Goal: Information Seeking & Learning: Understand process/instructions

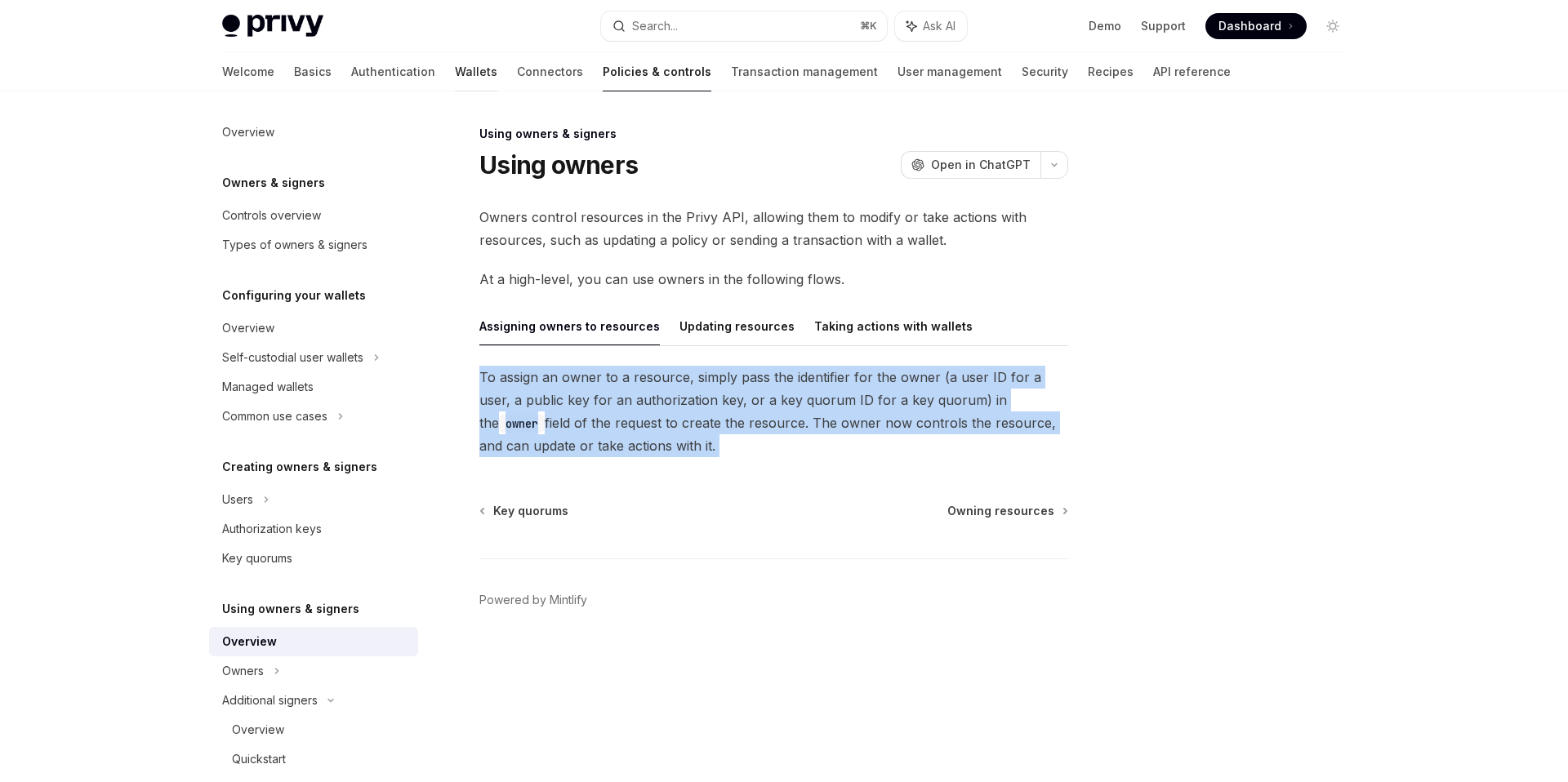
click at [455, 69] on link "Wallets" at bounding box center [476, 72] width 43 height 39
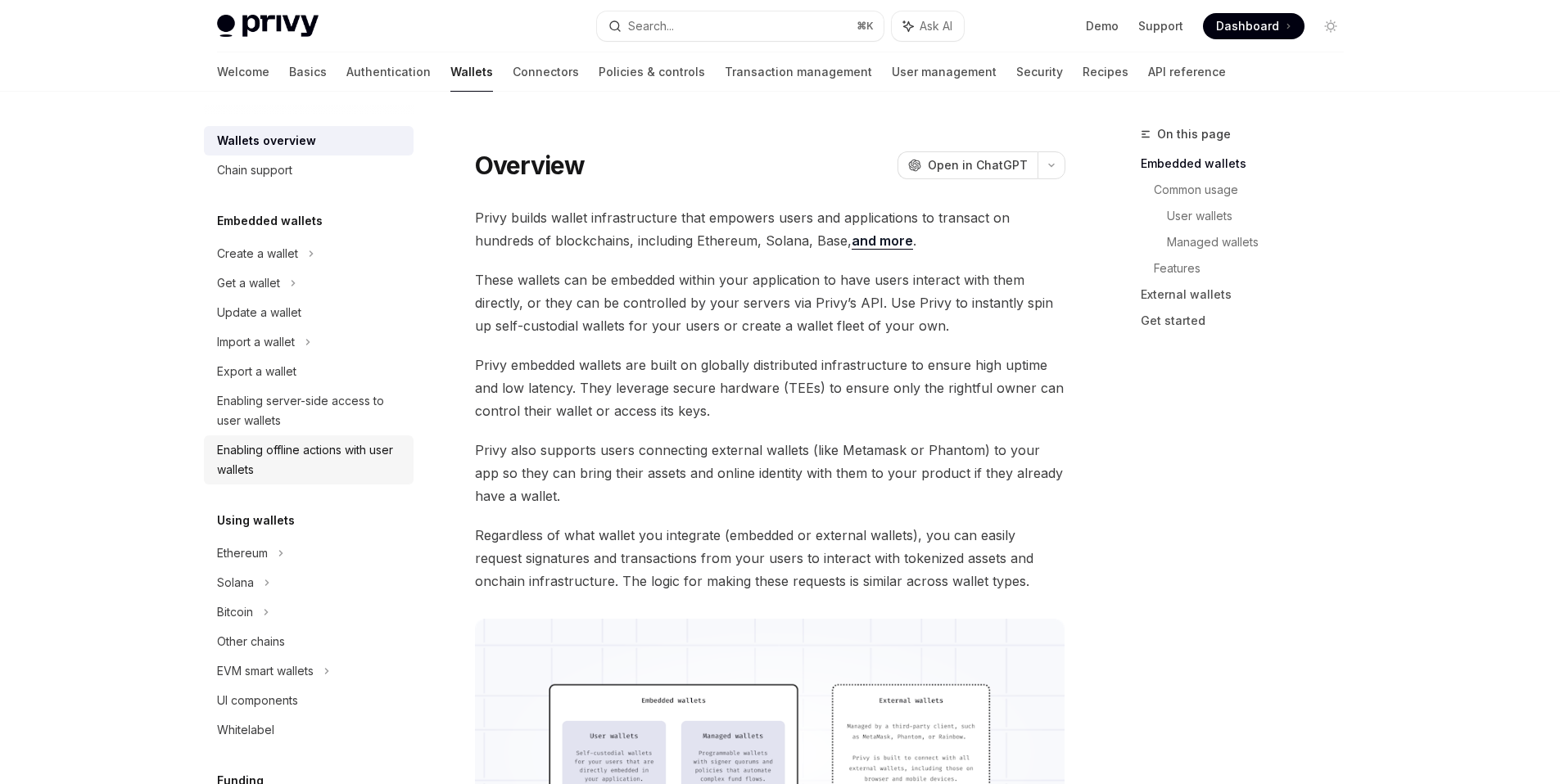
click at [285, 467] on div "Enabling offline actions with user wallets" at bounding box center [310, 460] width 187 height 39
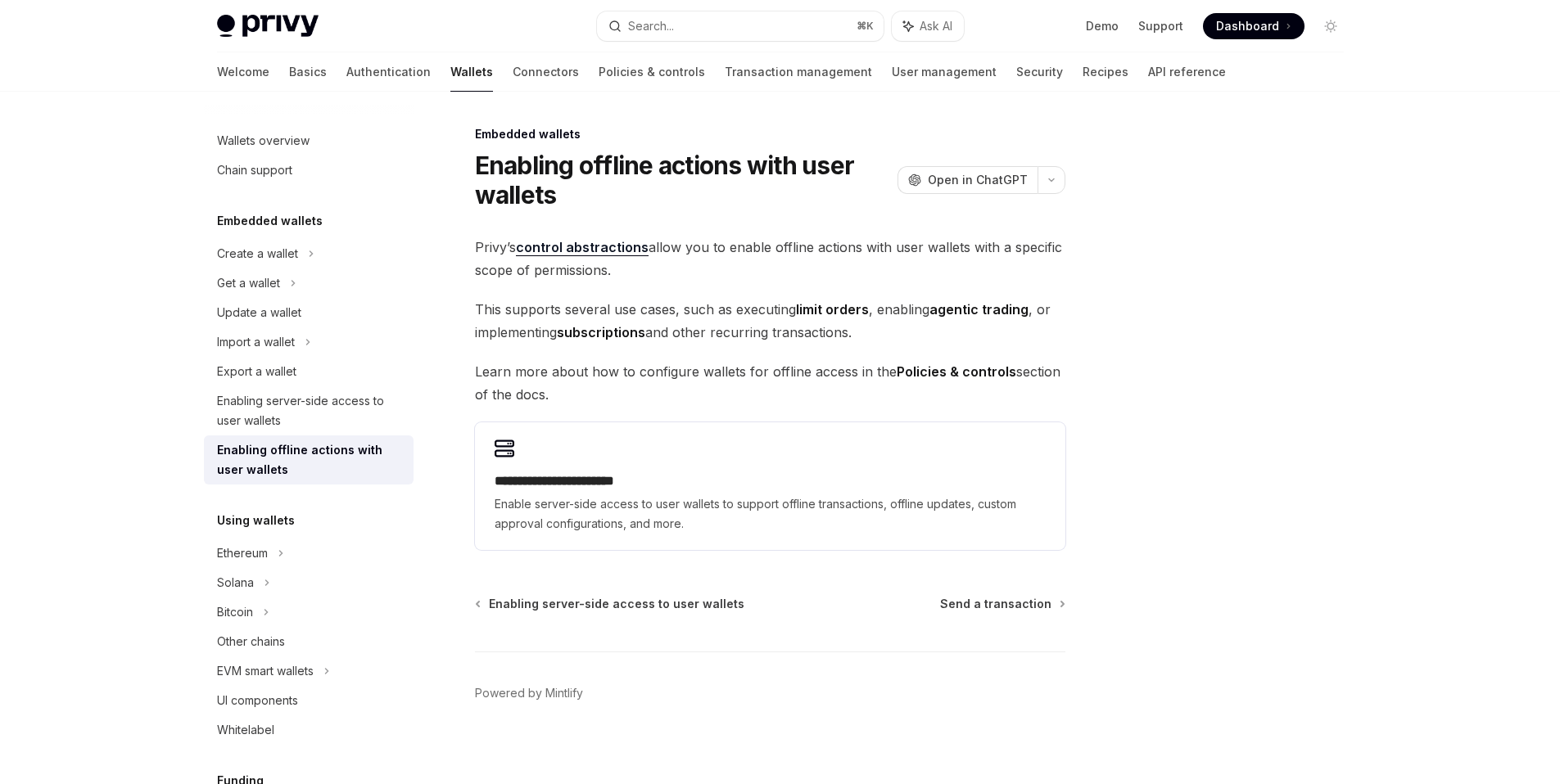
scroll to position [76, 0]
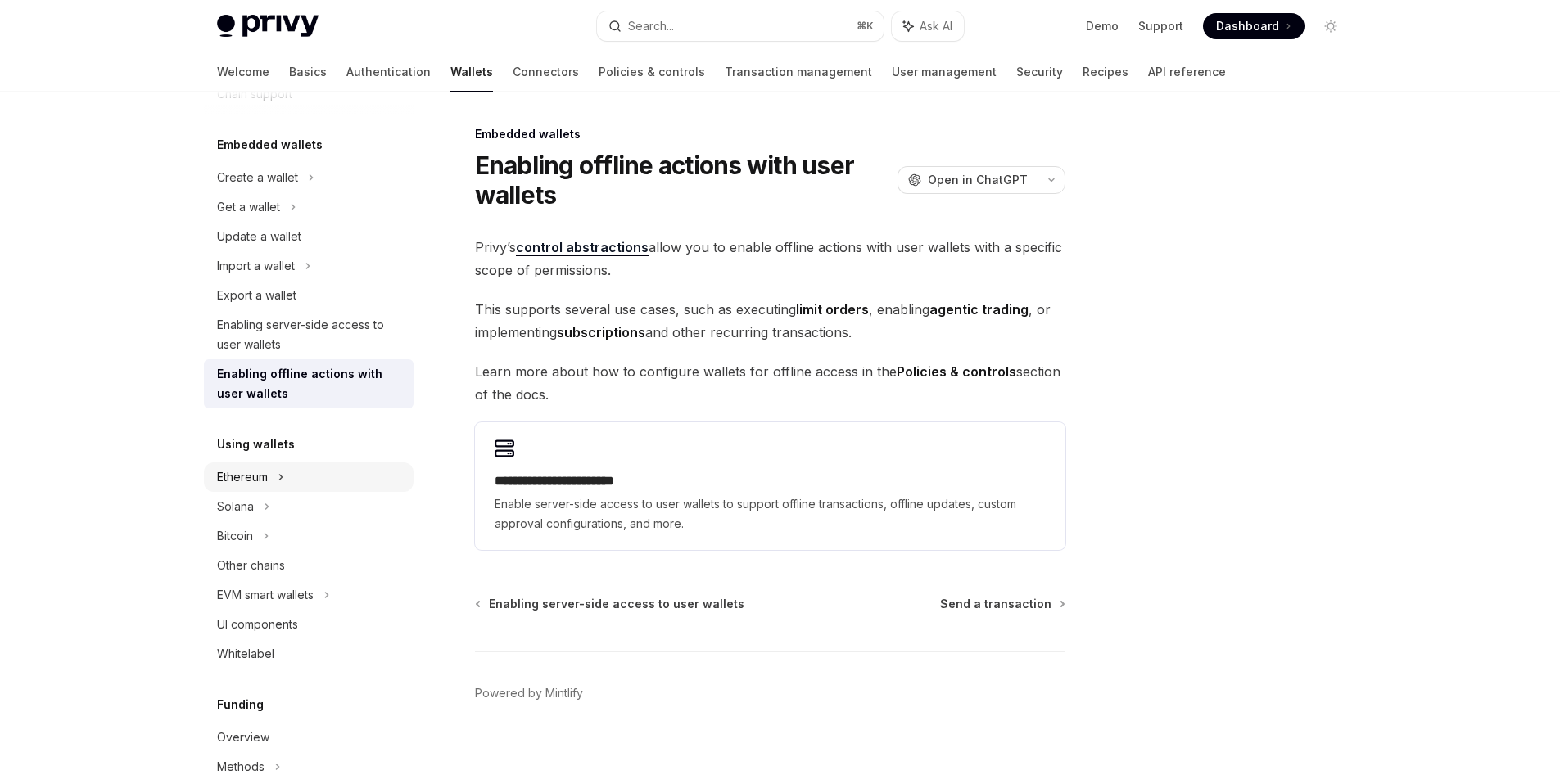
click at [310, 486] on div "Ethereum" at bounding box center [308, 477] width 209 height 29
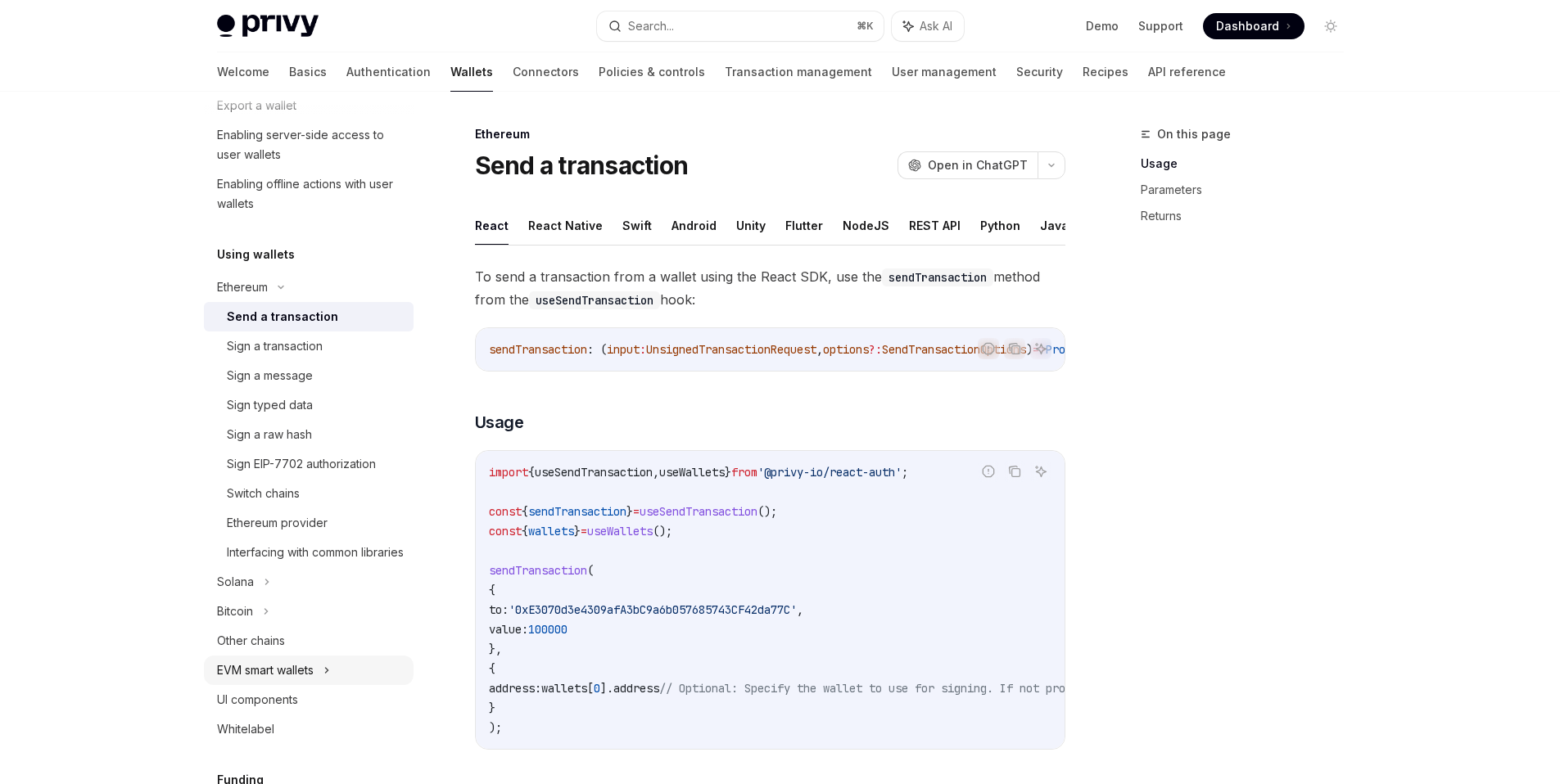
scroll to position [276, 0]
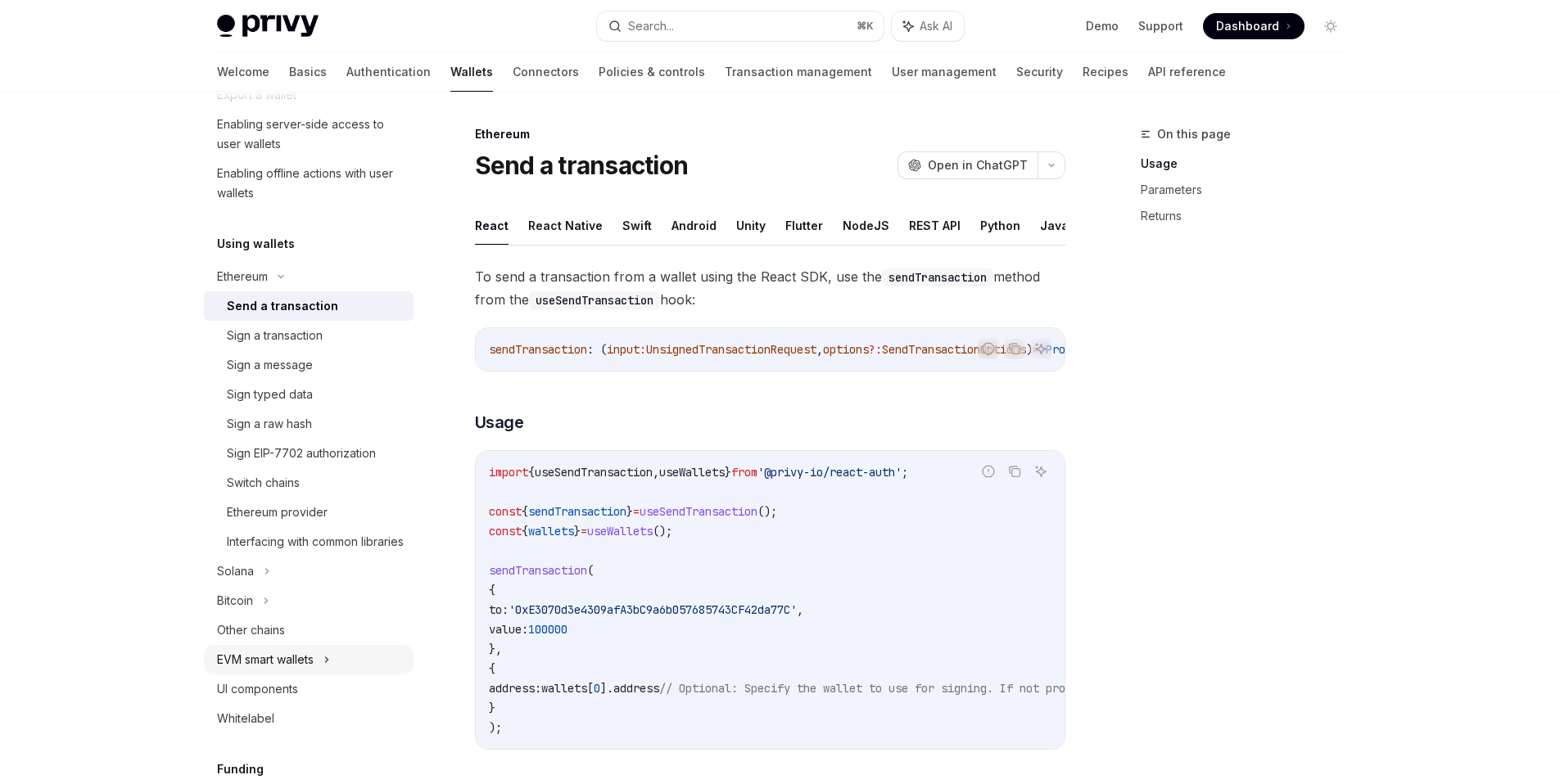
click at [363, 674] on div "EVM smart wallets" at bounding box center [308, 659] width 209 height 29
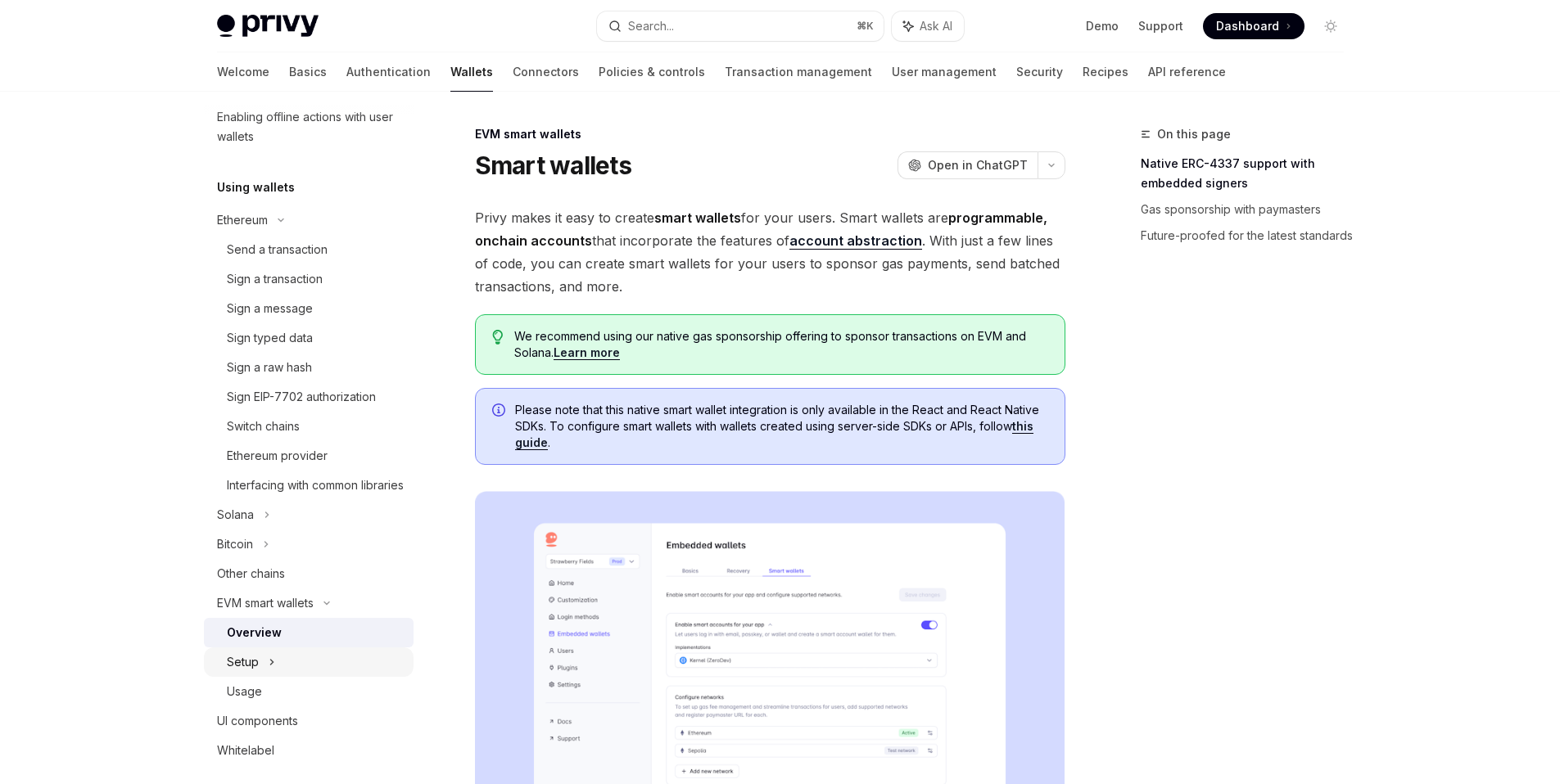
scroll to position [343, 0]
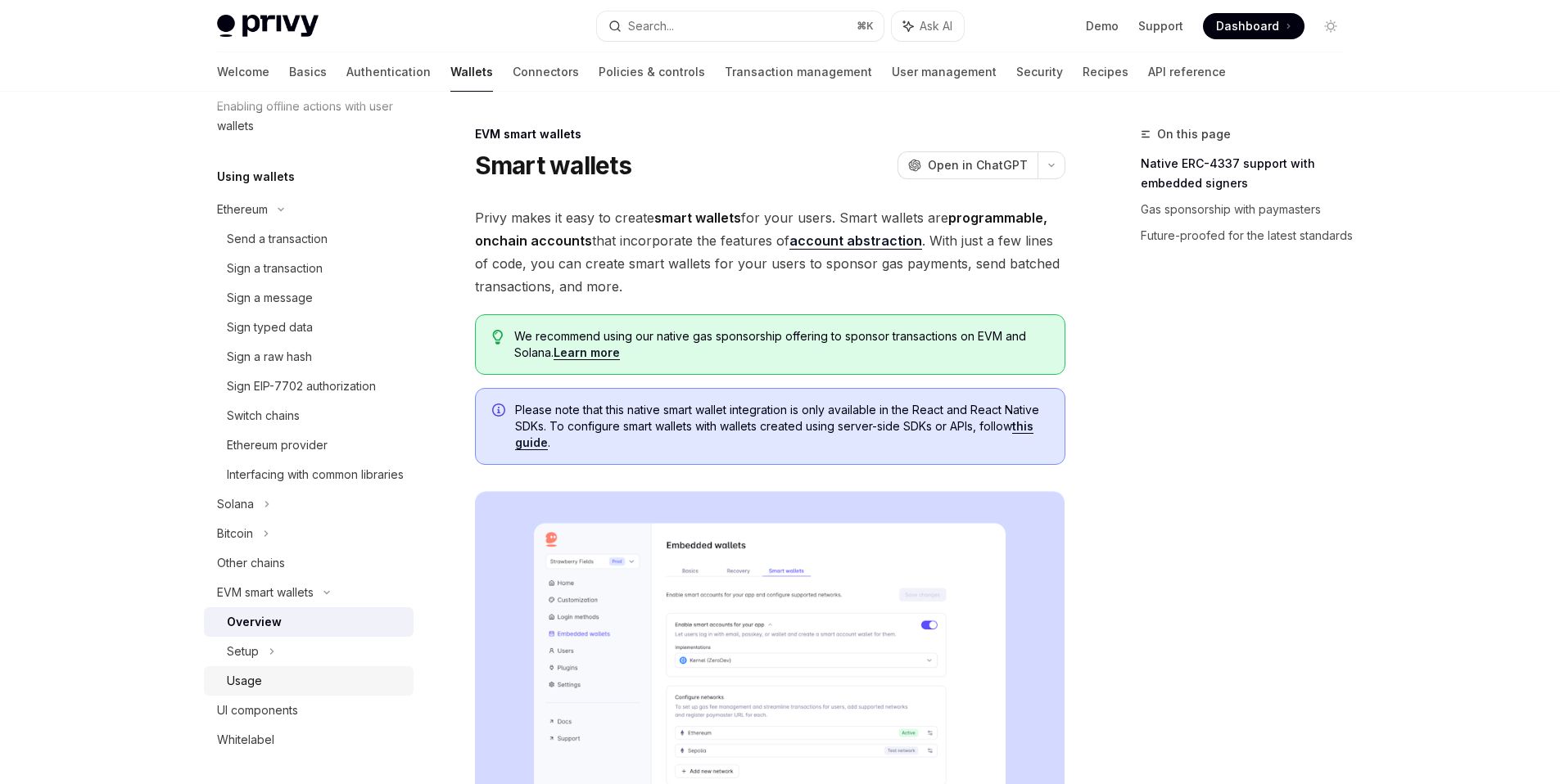
click at [309, 691] on div "Usage" at bounding box center [315, 680] width 177 height 19
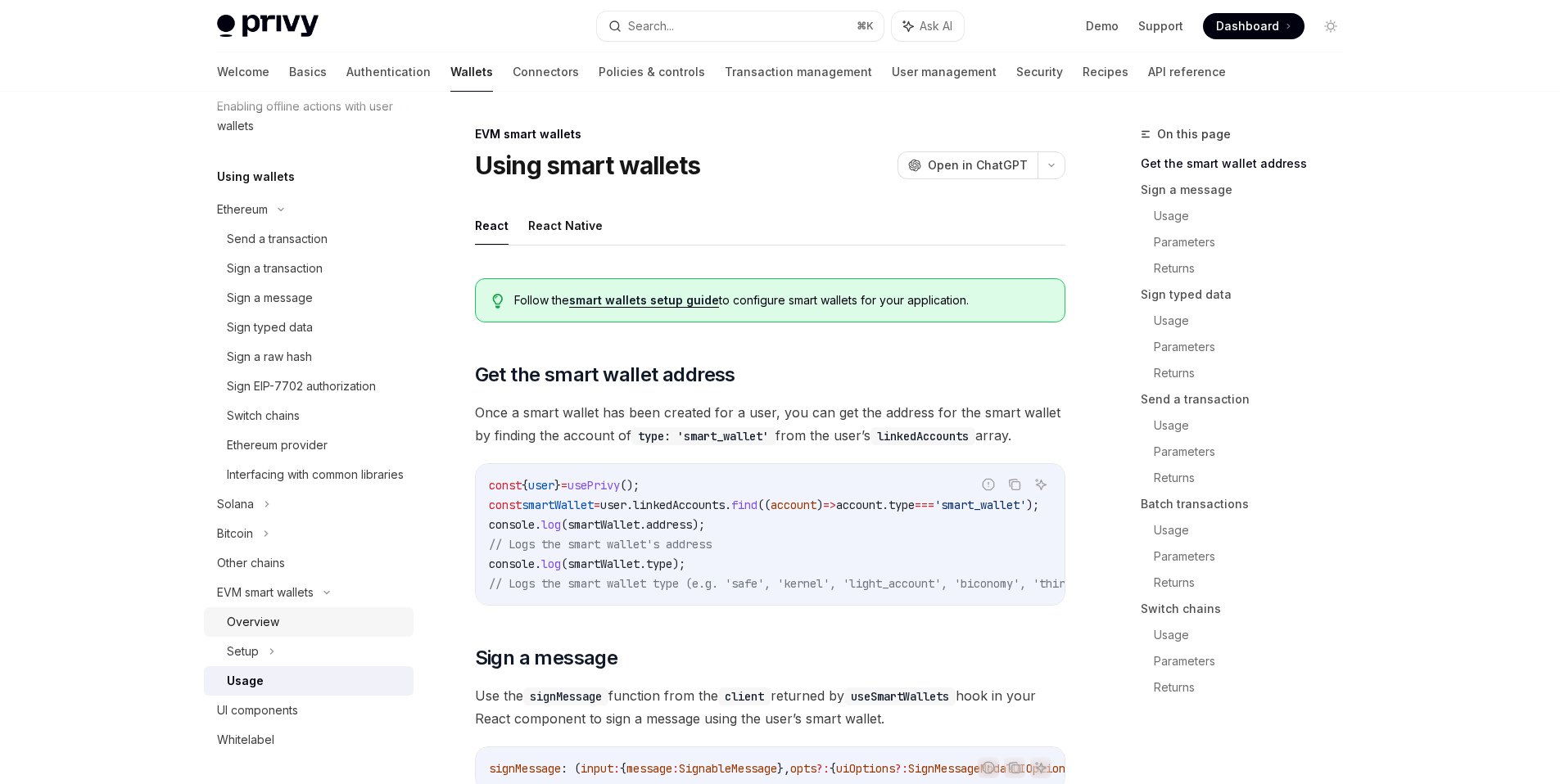
click at [327, 637] on link "Overview" at bounding box center [308, 622] width 209 height 29
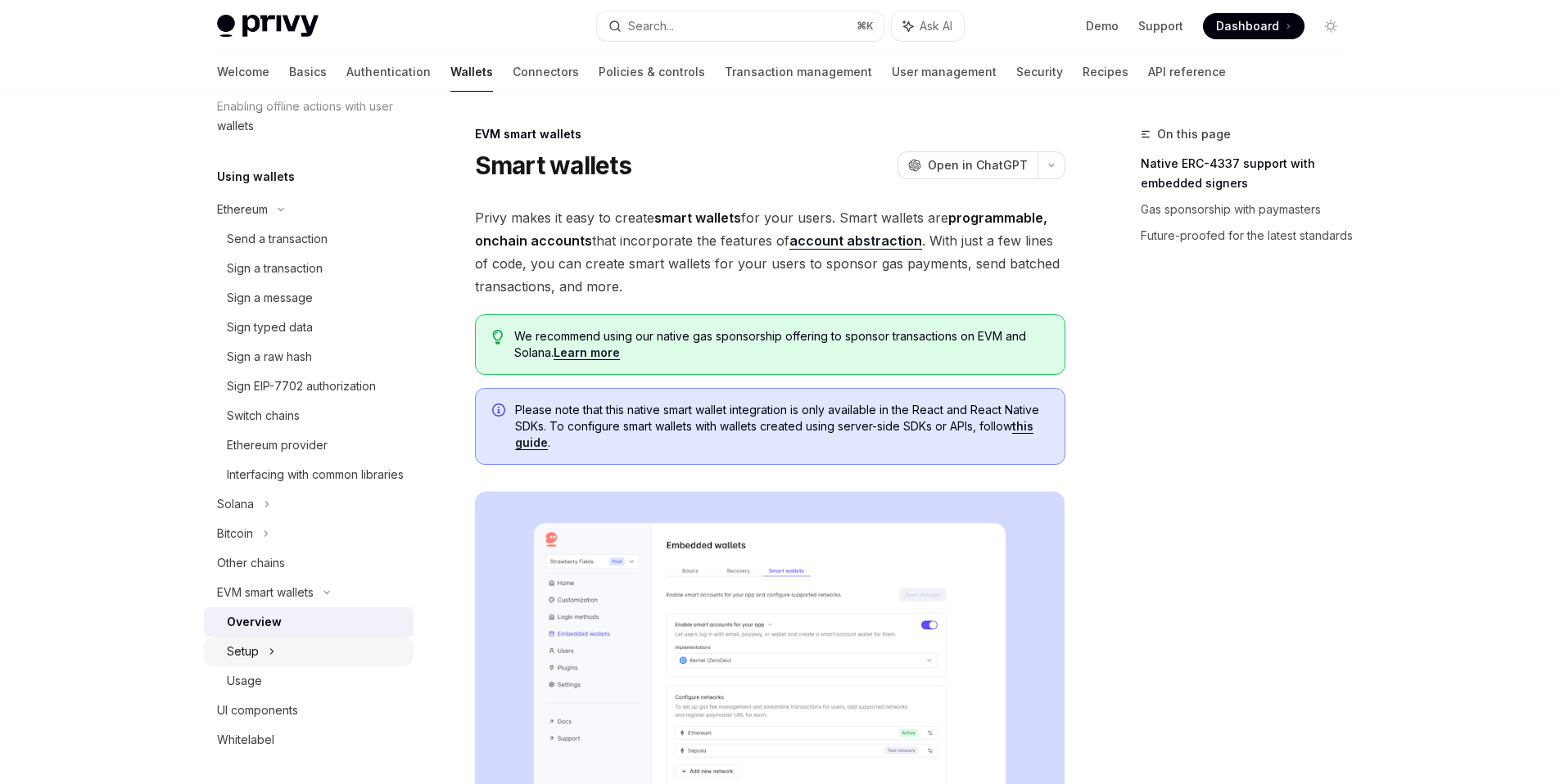
click at [329, 665] on div "Setup" at bounding box center [308, 651] width 209 height 29
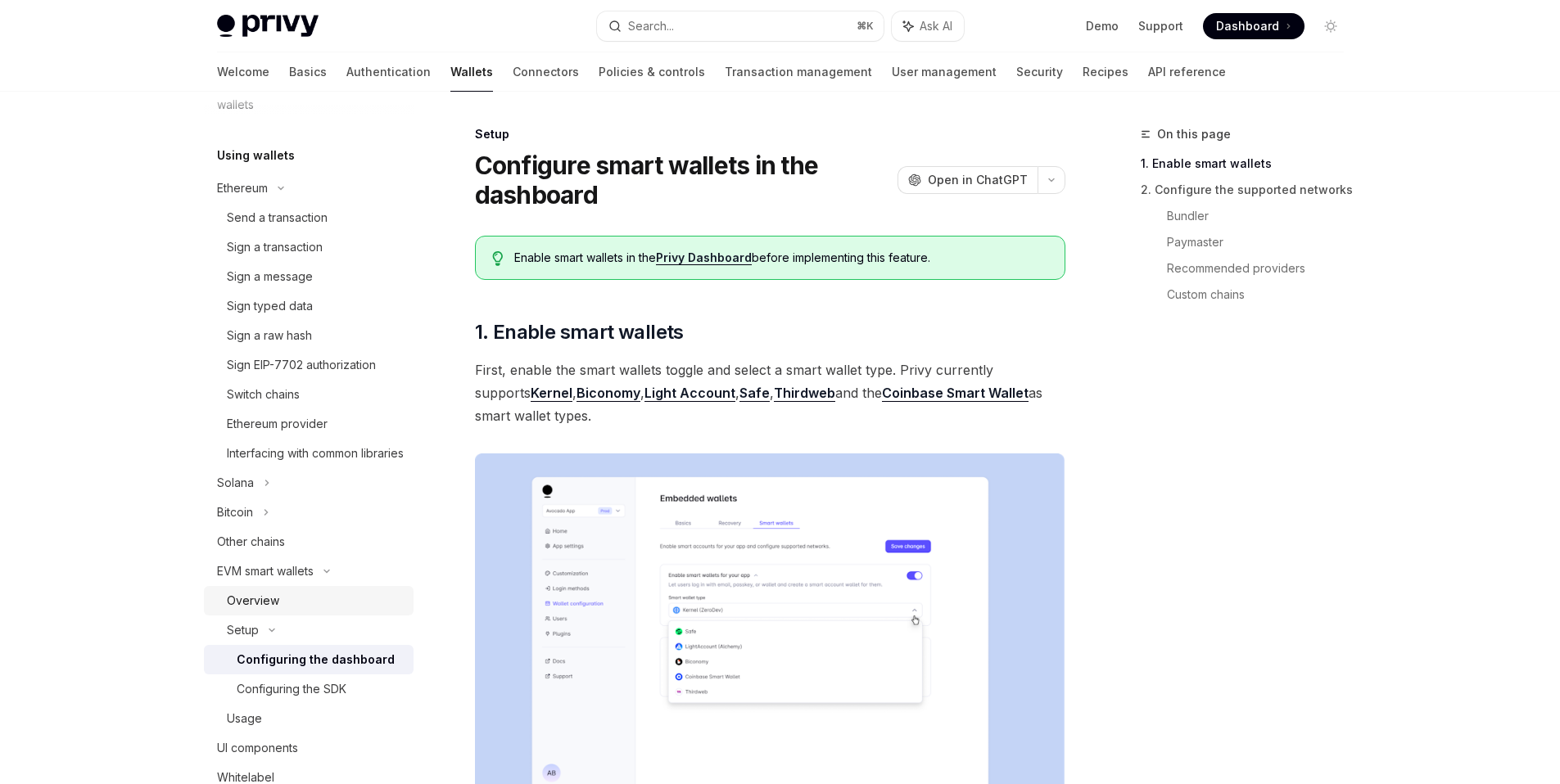
scroll to position [376, 0]
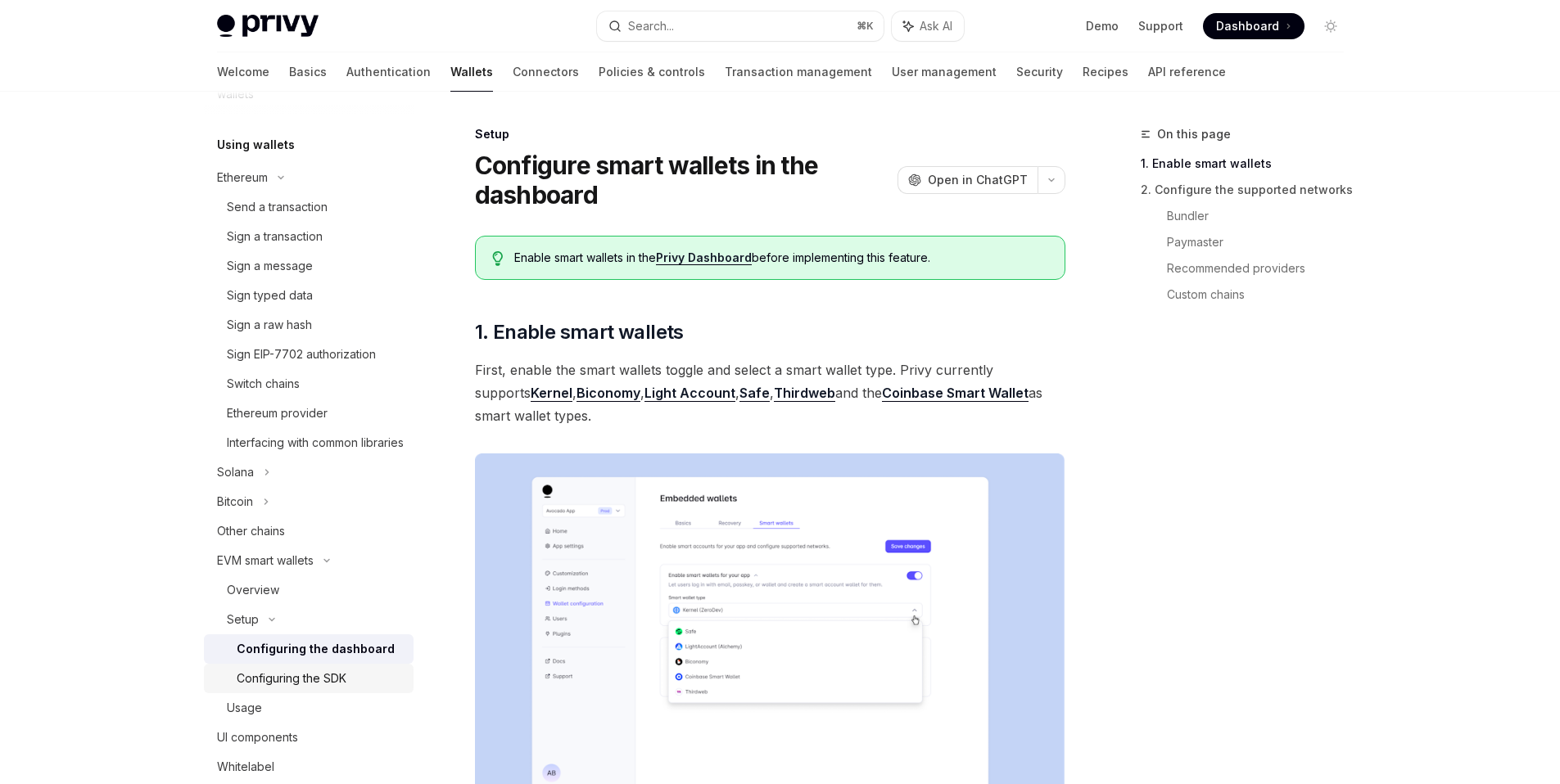
click at [317, 689] on div "Configuring the SDK" at bounding box center [291, 678] width 110 height 19
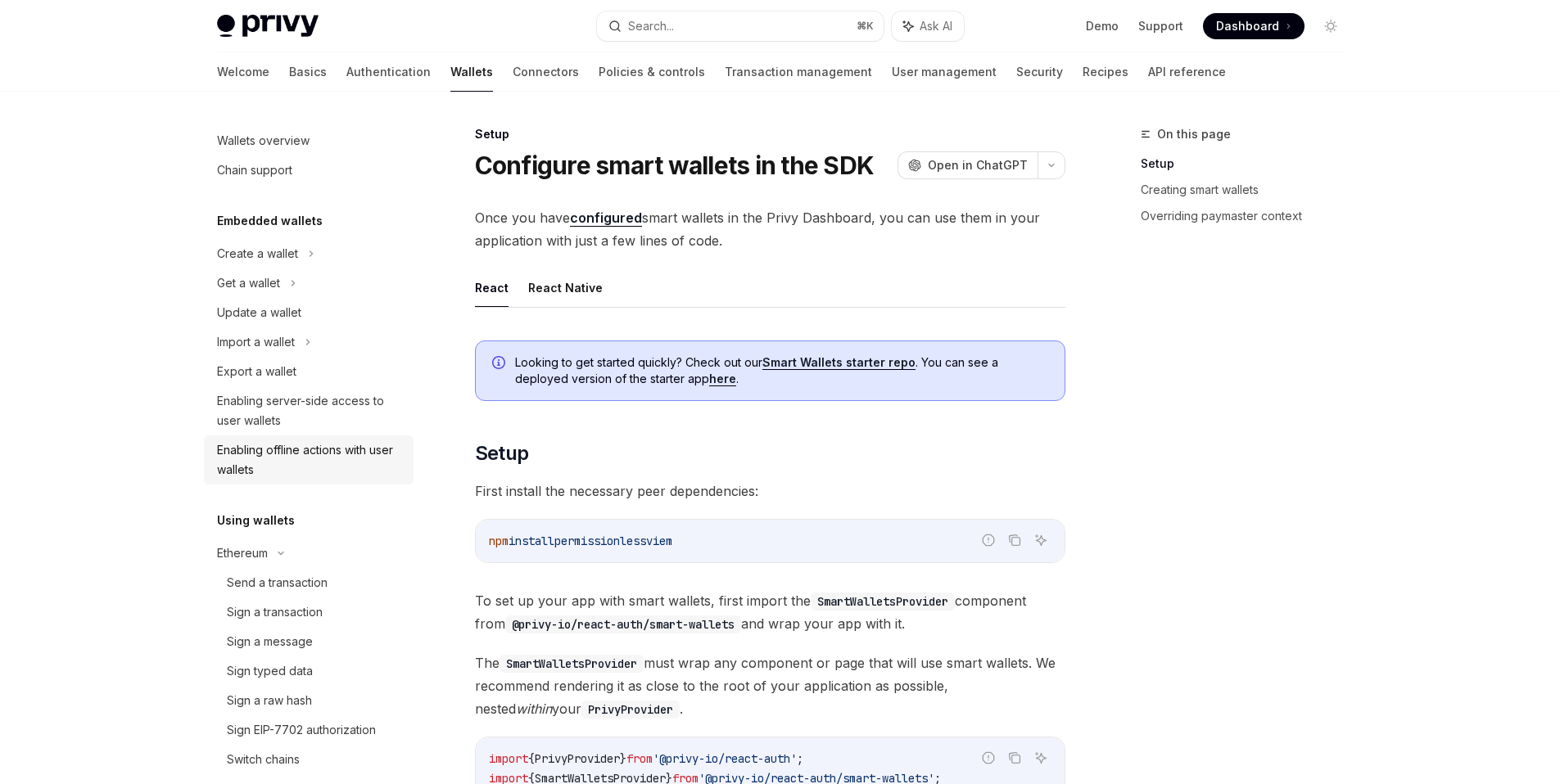
click at [319, 451] on div "Enabling offline actions with user wallets" at bounding box center [310, 460] width 187 height 39
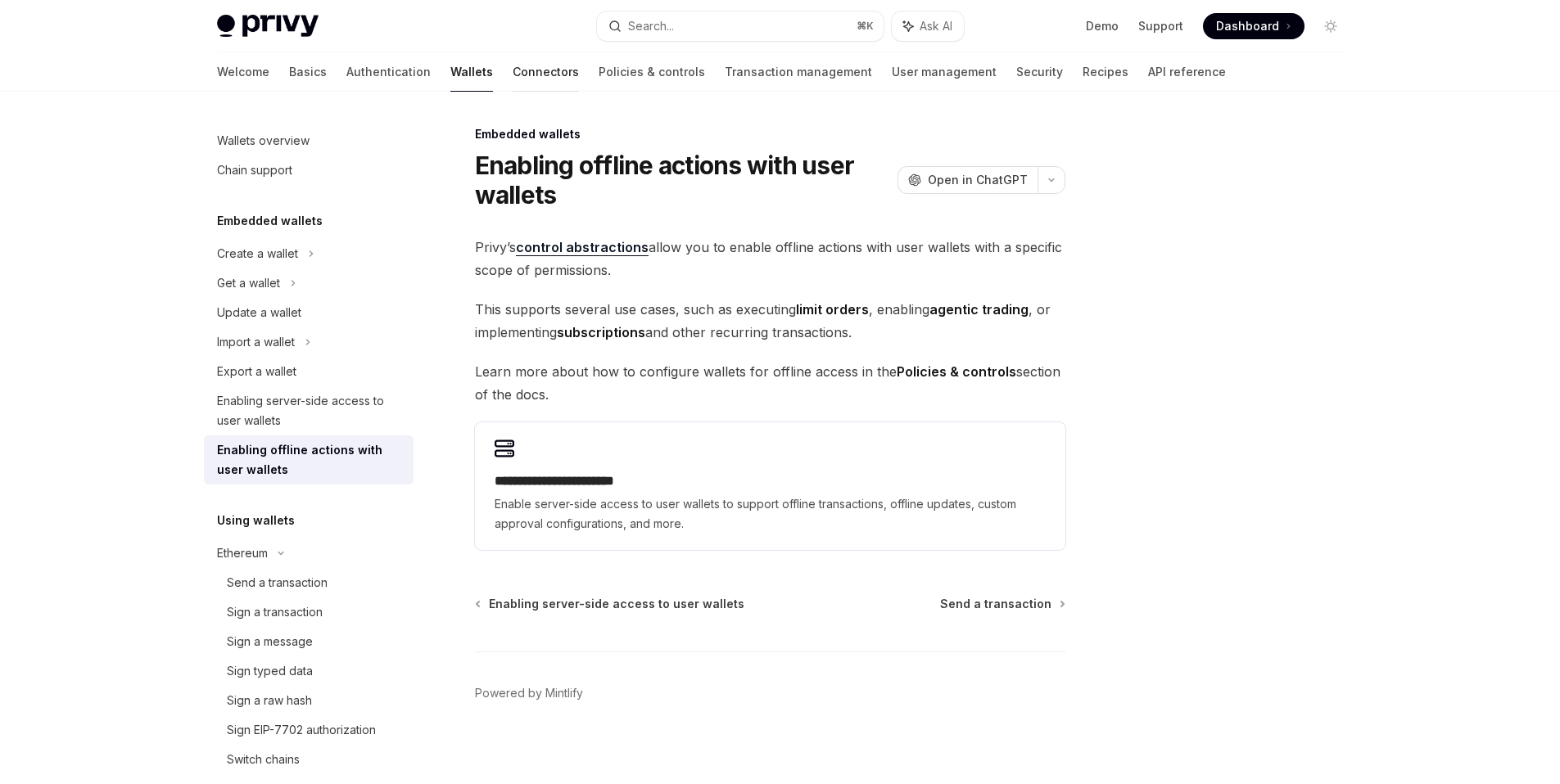
click at [513, 78] on link "Connectors" at bounding box center [545, 72] width 66 height 39
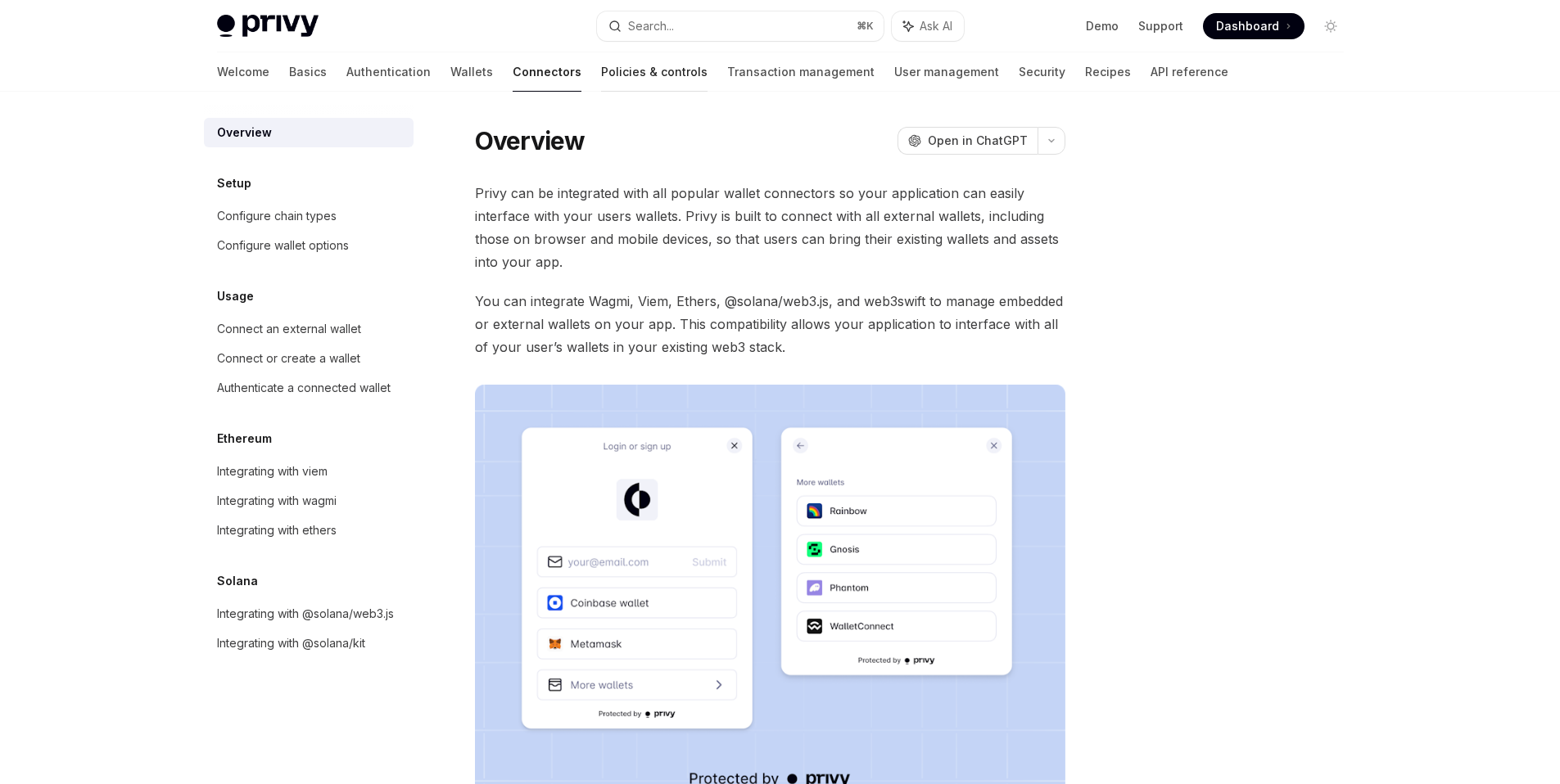
click at [601, 74] on link "Policies & controls" at bounding box center [653, 72] width 106 height 39
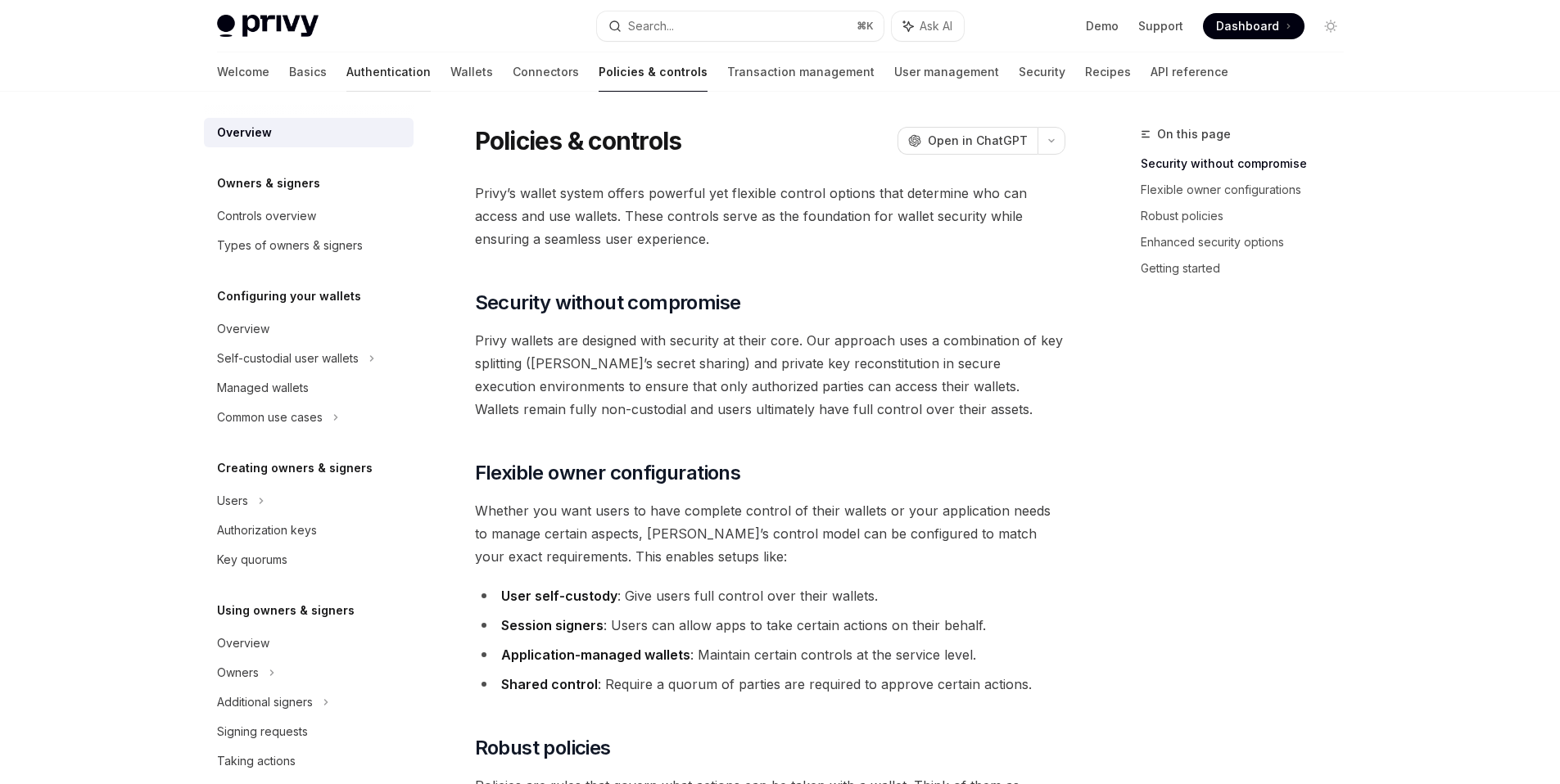
click at [353, 73] on link "Authentication" at bounding box center [388, 72] width 85 height 39
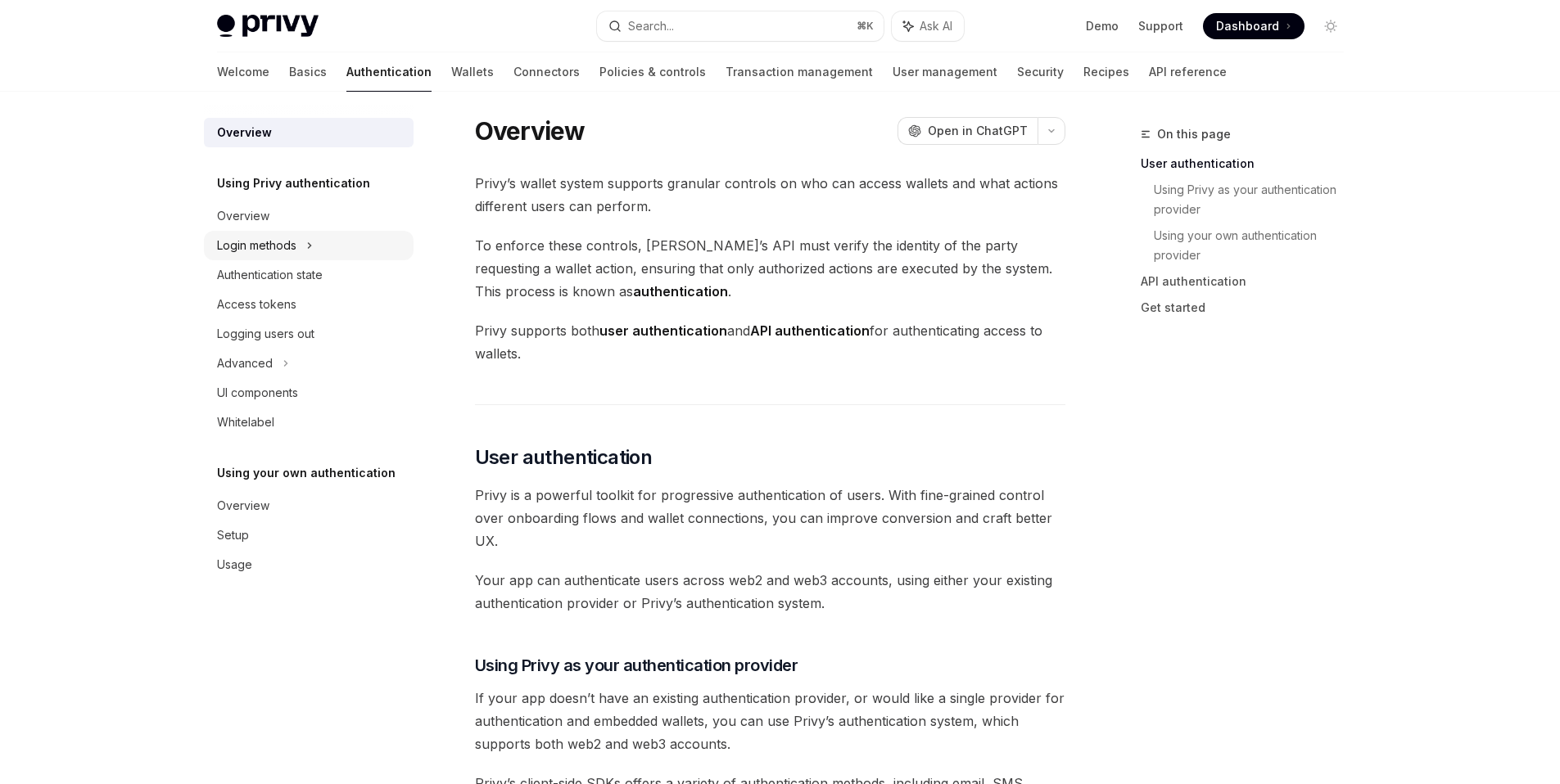
scroll to position [136, 0]
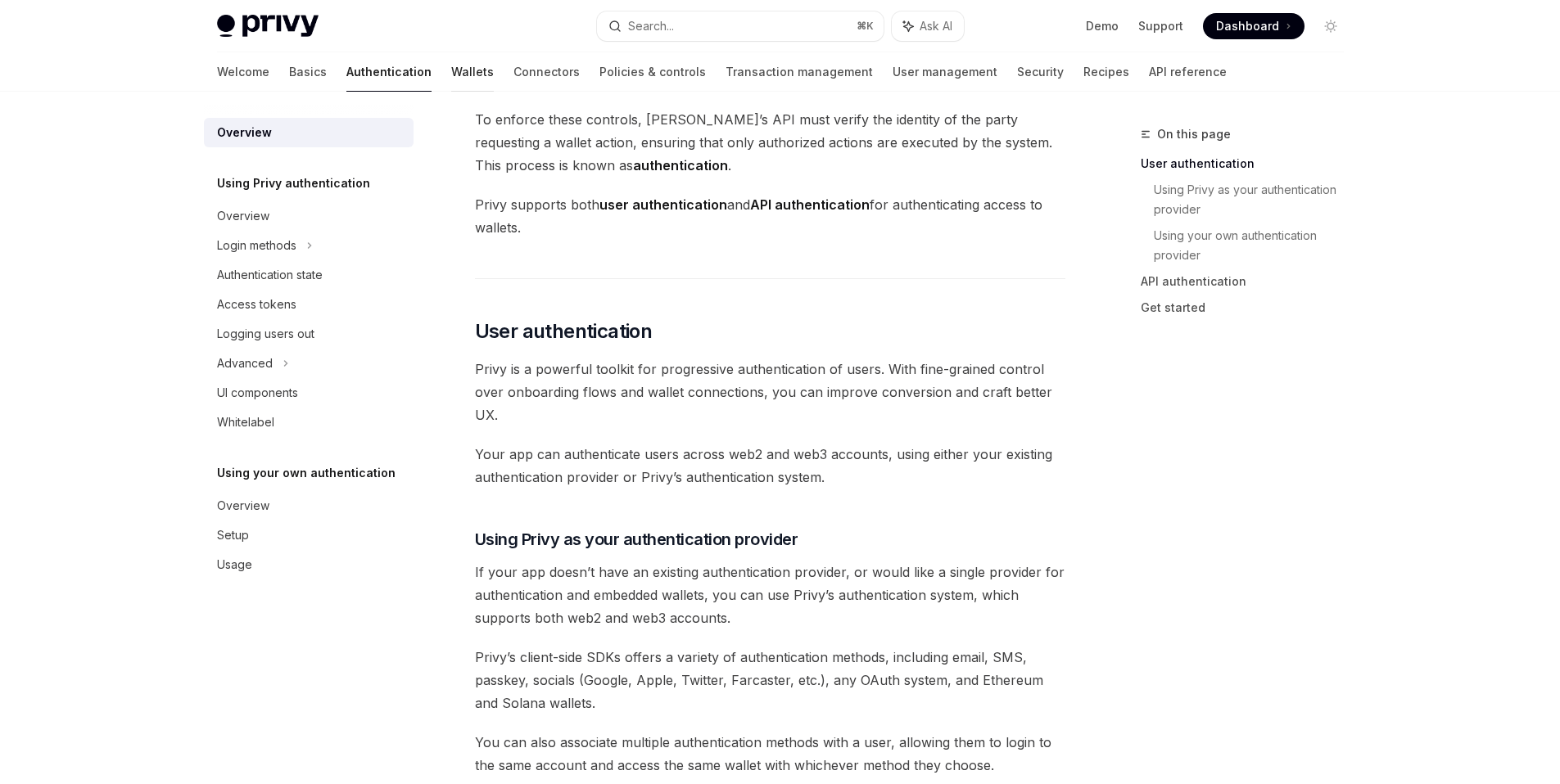
click at [451, 77] on link "Wallets" at bounding box center [472, 72] width 43 height 39
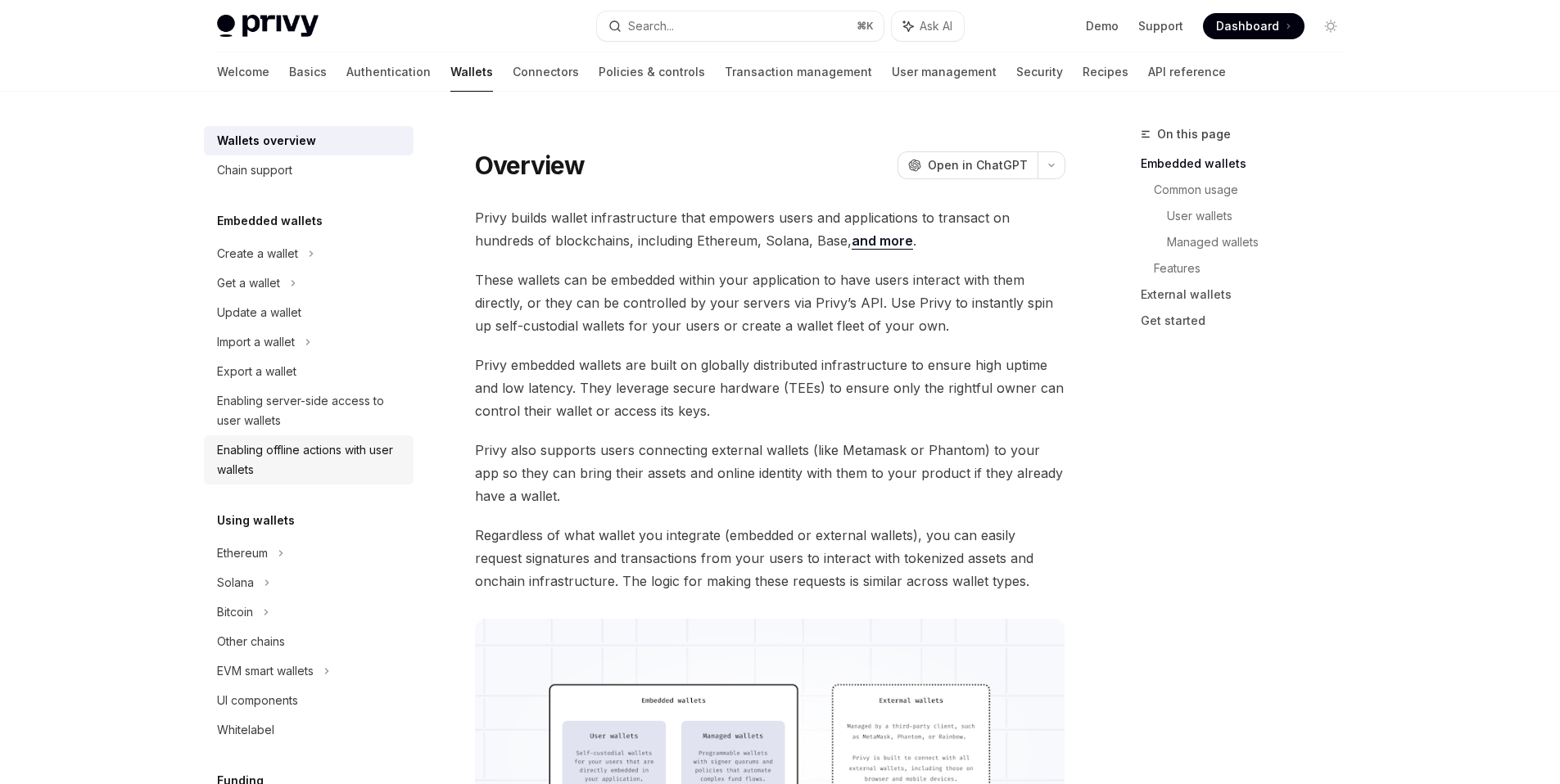
click at [331, 449] on div "Enabling offline actions with user wallets" at bounding box center [310, 460] width 187 height 39
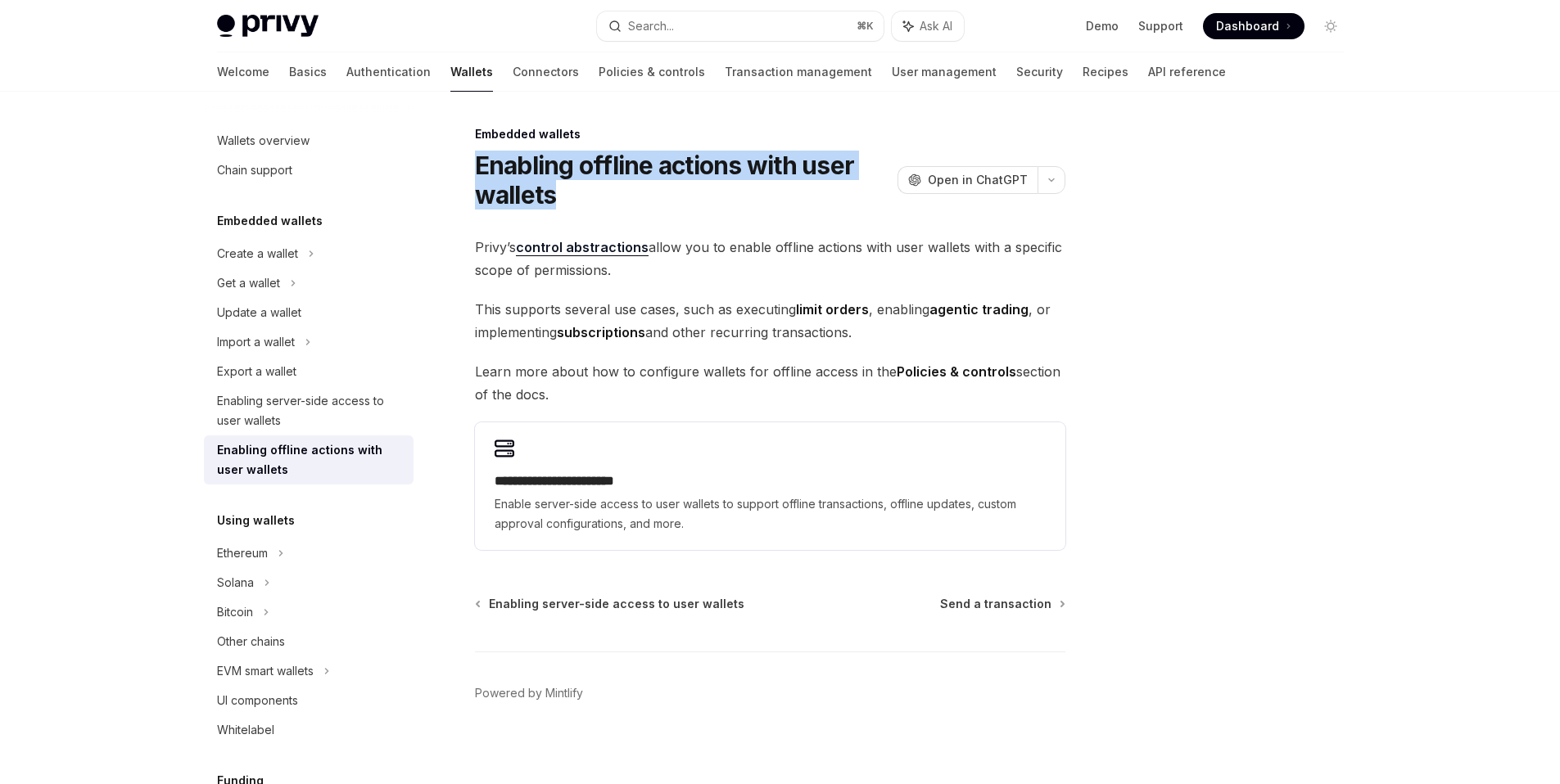
drag, startPoint x: 590, startPoint y: 188, endPoint x: 462, endPoint y: 148, distance: 134.1
click at [462, 148] on div "**********" at bounding box center [616, 459] width 904 height 668
click at [566, 188] on h1 "Enabling offline actions with user wallets" at bounding box center [683, 180] width 416 height 59
drag, startPoint x: 570, startPoint y: 194, endPoint x: 462, endPoint y: 157, distance: 114.2
click at [462, 157] on div "**********" at bounding box center [616, 459] width 904 height 668
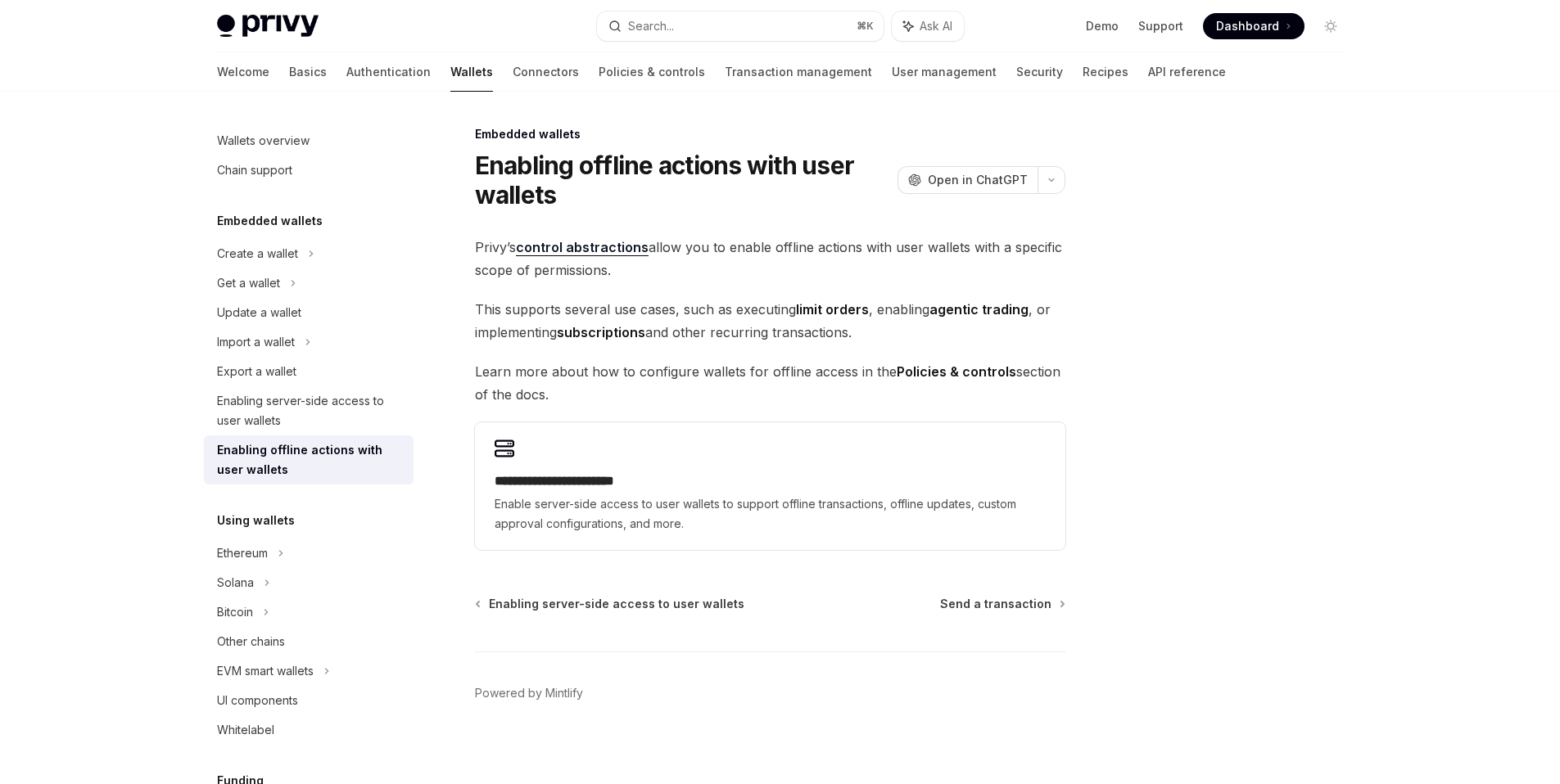
click at [561, 215] on div "**********" at bounding box center [616, 459] width 904 height 668
type textarea "*"
